Goal: Task Accomplishment & Management: Manage account settings

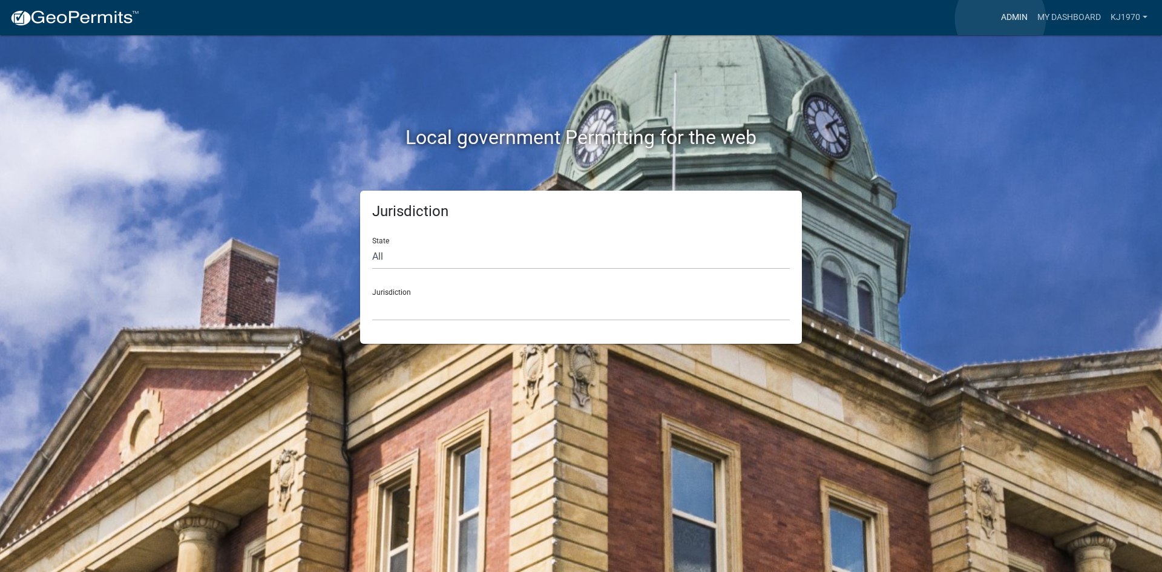
click at [1000, 19] on link "Admin" at bounding box center [1014, 17] width 36 height 23
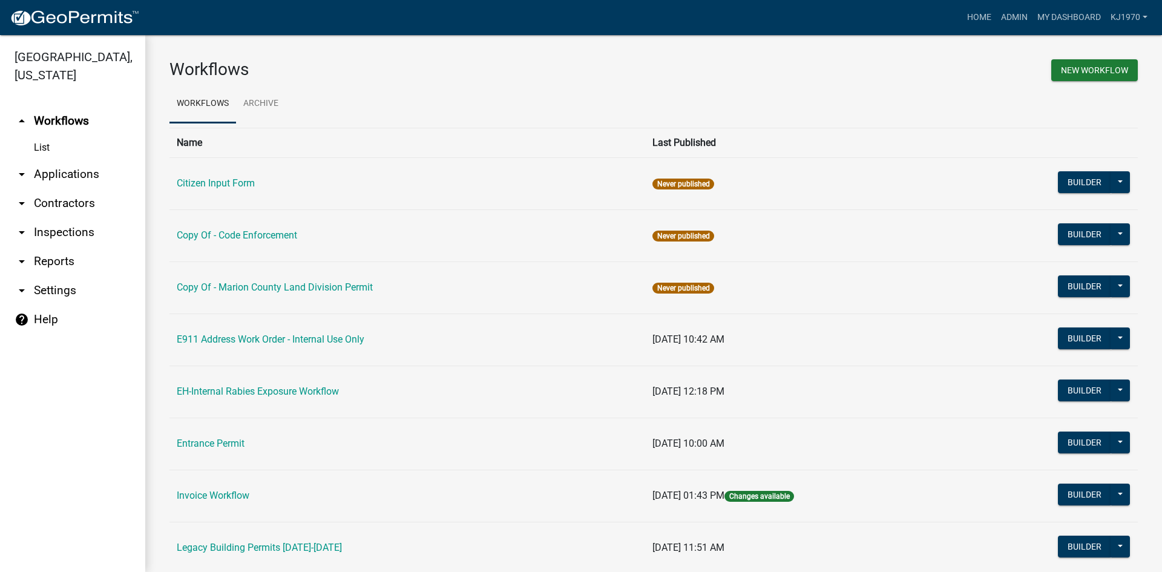
click at [51, 160] on link "arrow_drop_down Applications" at bounding box center [72, 174] width 145 height 29
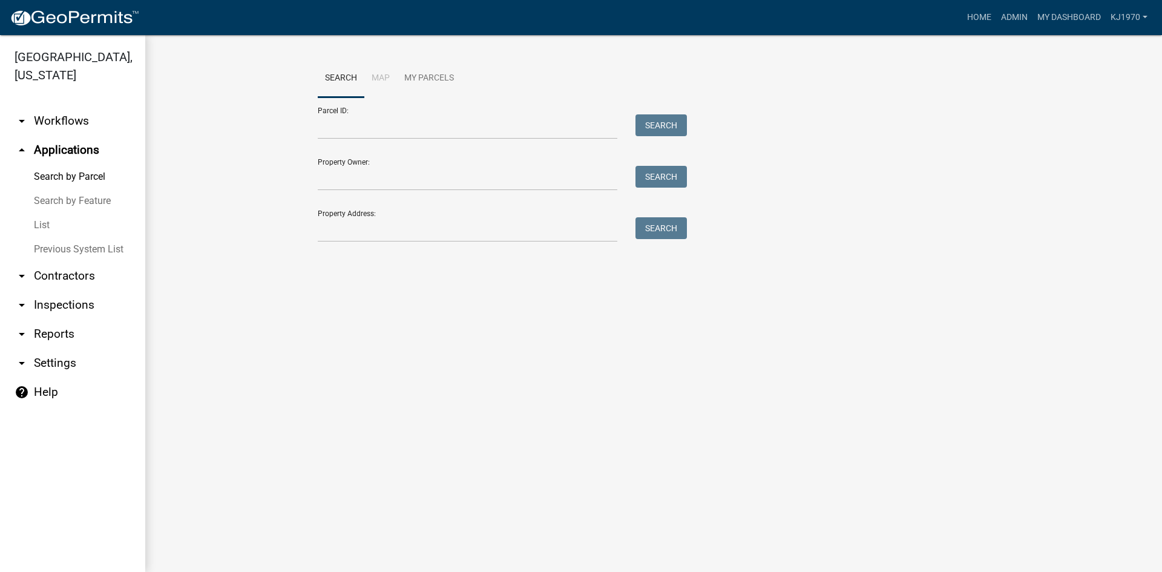
click at [45, 213] on link "List" at bounding box center [72, 225] width 145 height 24
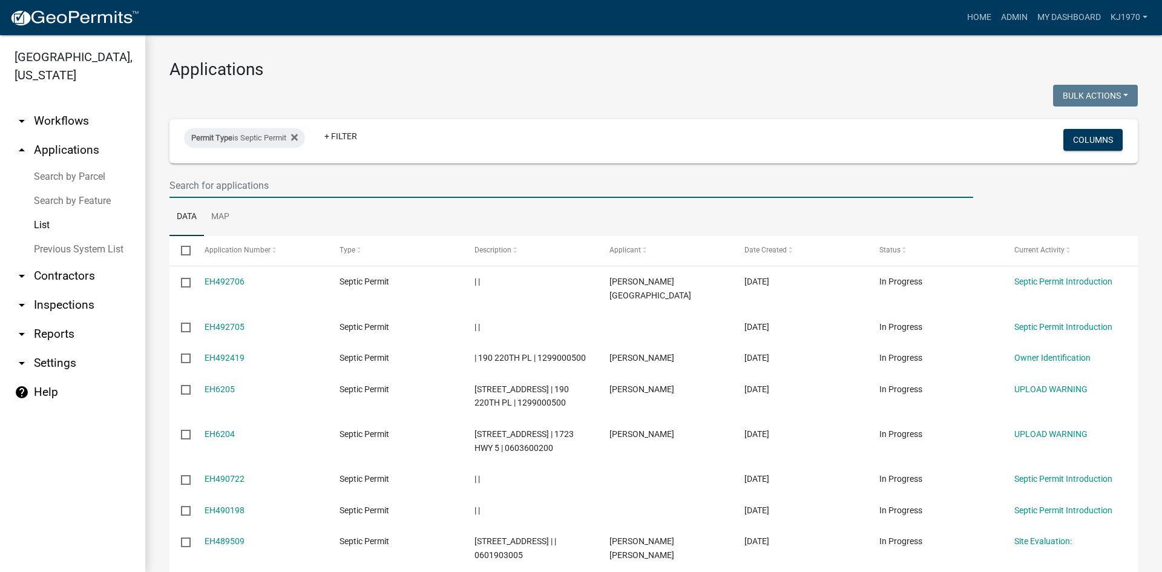
click at [277, 177] on input "text" at bounding box center [571, 185] width 804 height 25
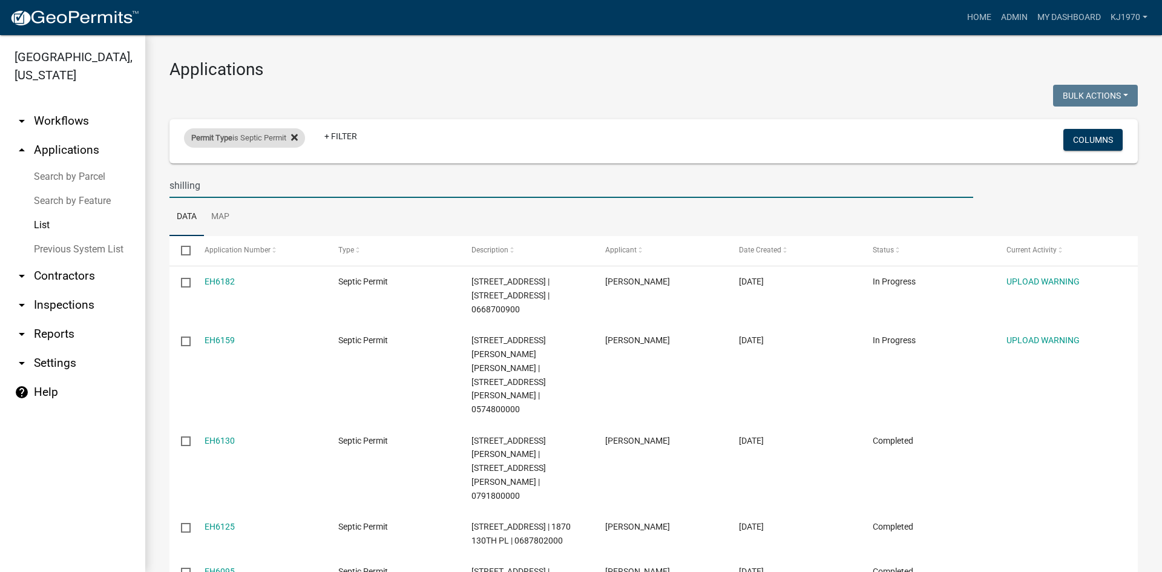
type input "shilling"
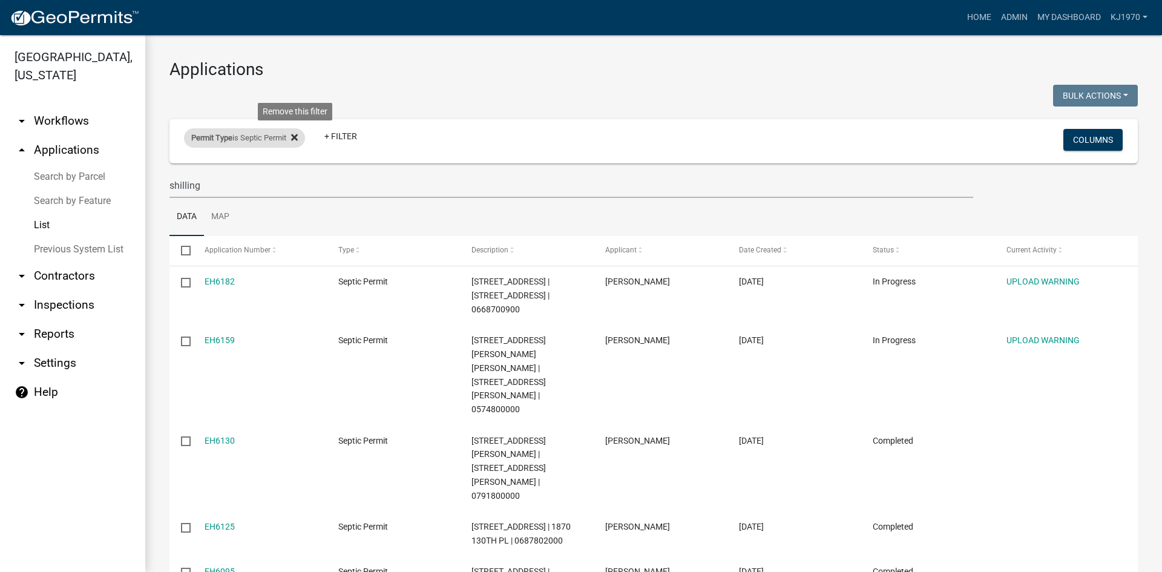
click at [298, 136] on icon at bounding box center [294, 137] width 7 height 7
